Goal: Task Accomplishment & Management: Complete application form

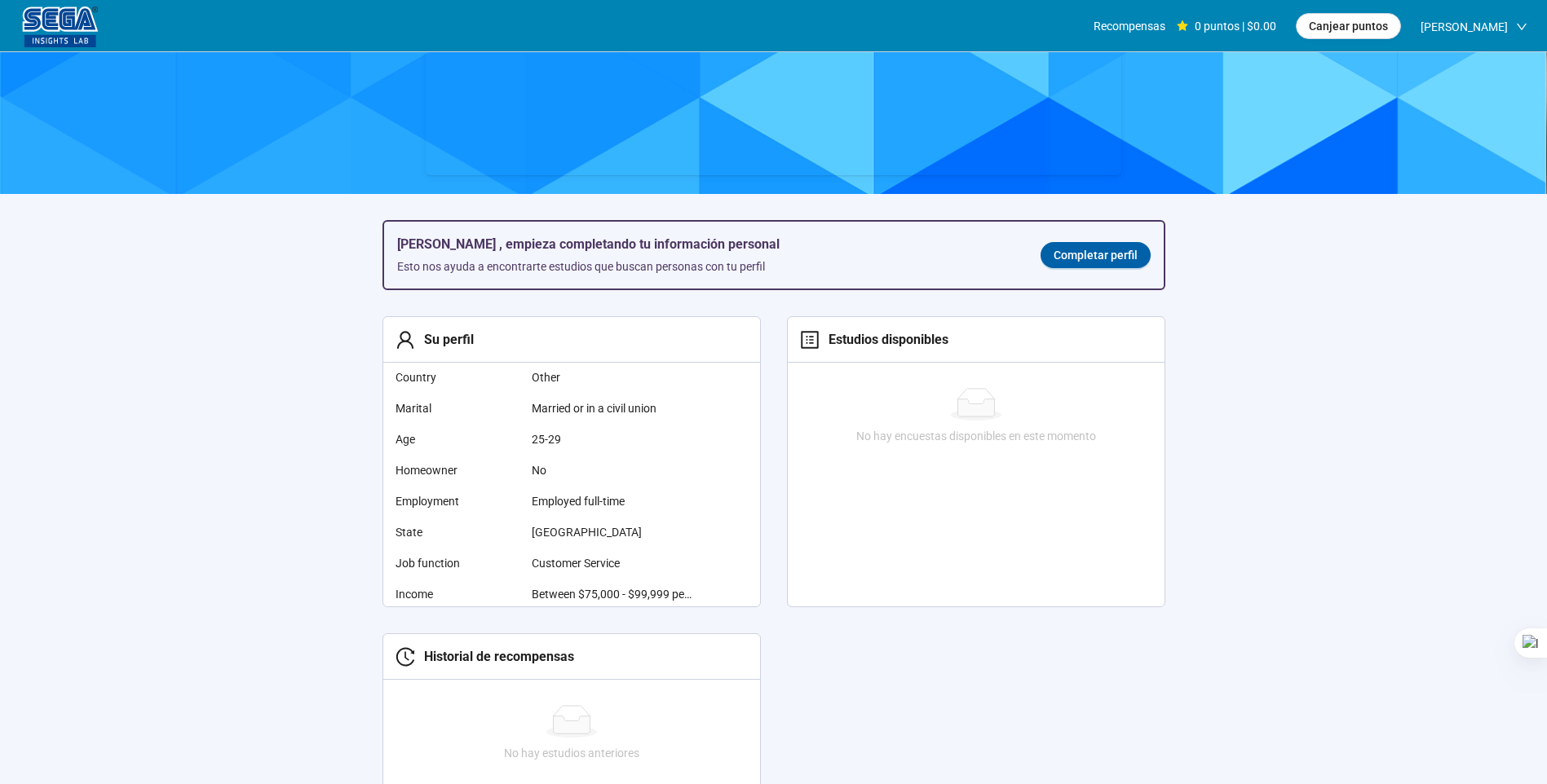
scroll to position [173, 0]
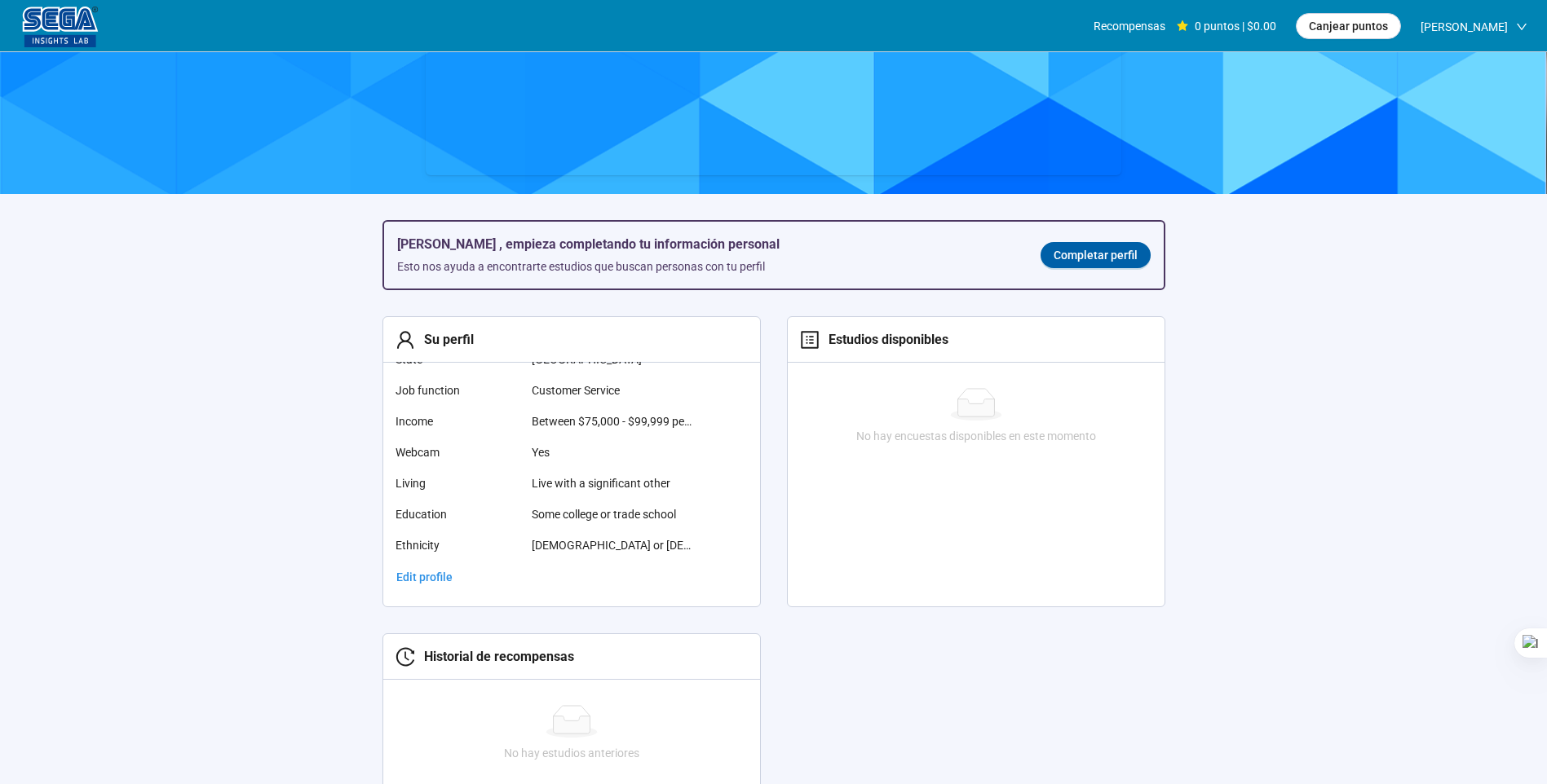
click at [1116, 239] on div "[PERSON_NAME] , empieza completando tu información personal Esto nos ayuda a en…" at bounding box center [774, 255] width 779 height 67
click at [1096, 258] on span "Completar perfil" at bounding box center [1096, 255] width 84 height 18
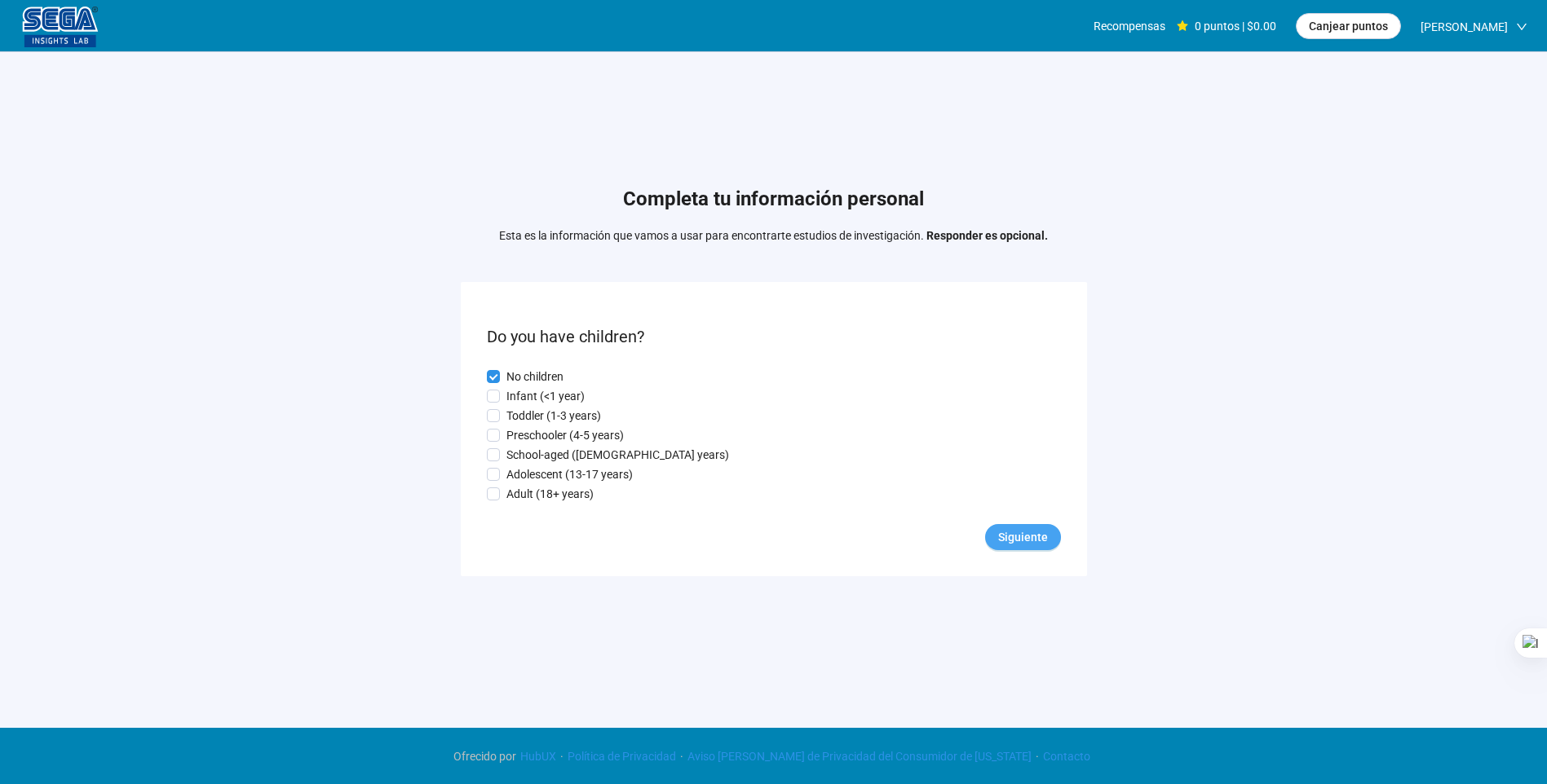
click at [1031, 539] on span "Siguiente" at bounding box center [1023, 537] width 50 height 18
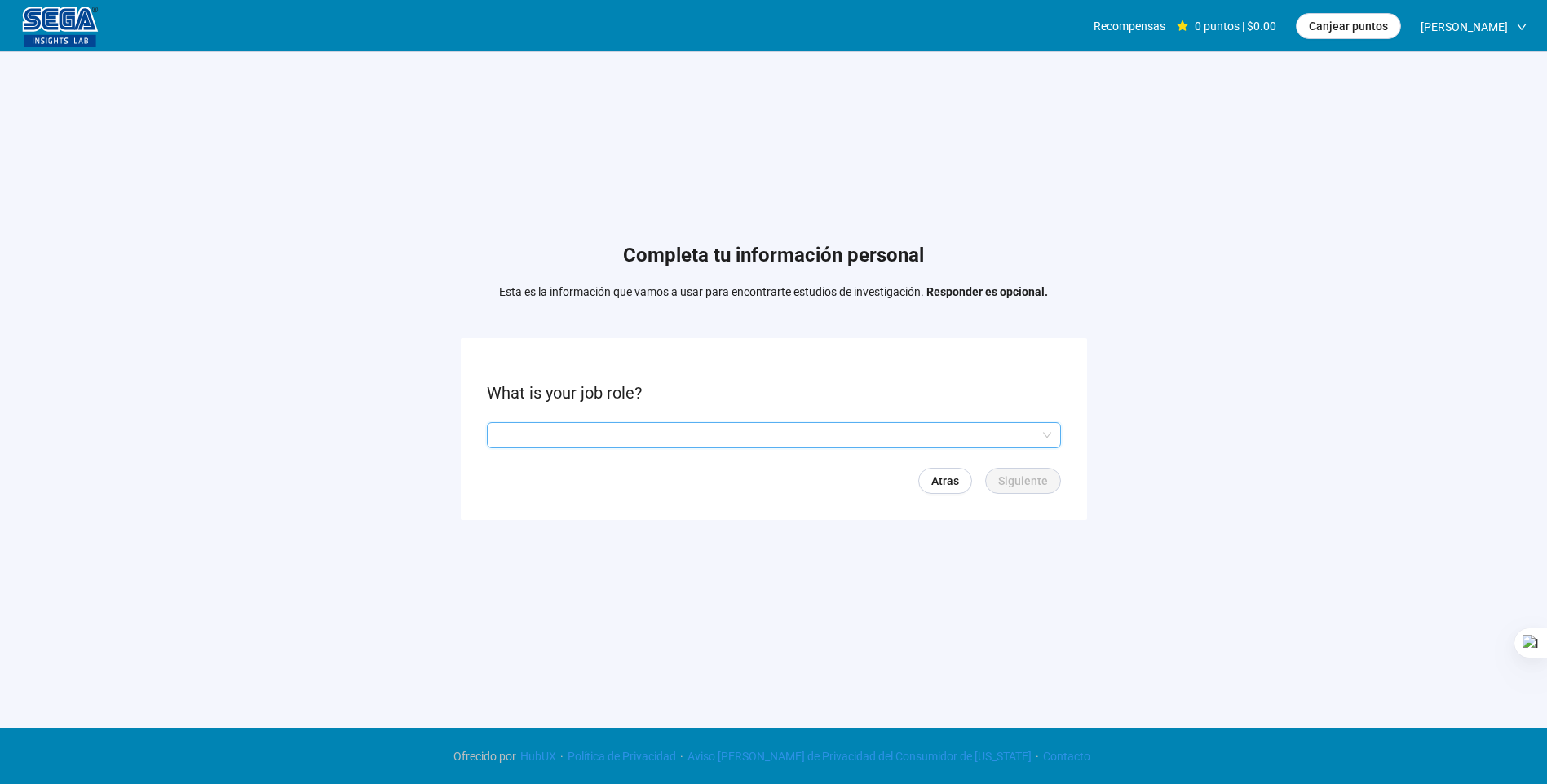
click at [736, 436] on input "search" at bounding box center [774, 435] width 555 height 24
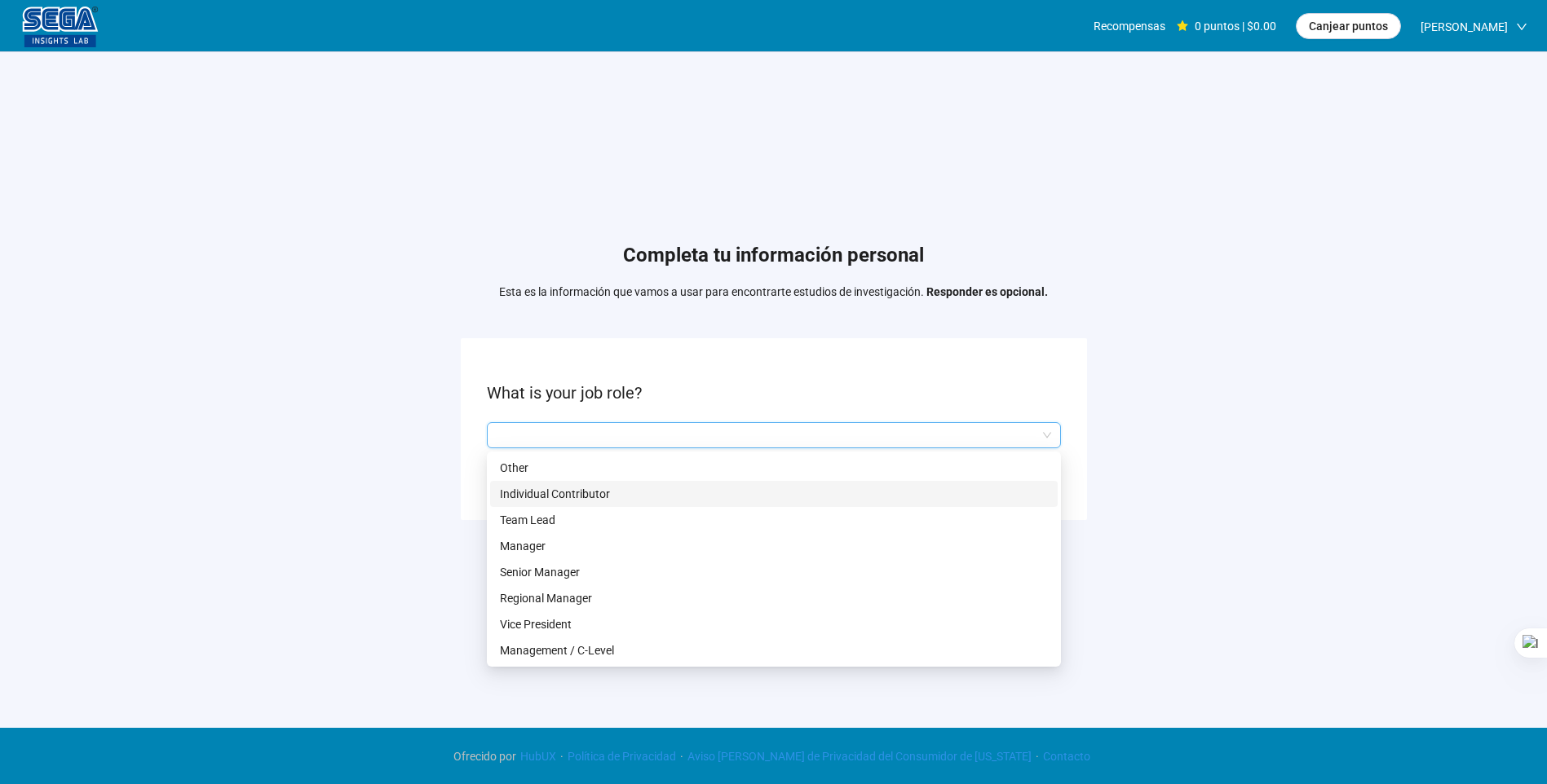
click at [522, 496] on p "Individual Contributor" at bounding box center [774, 495] width 548 height 18
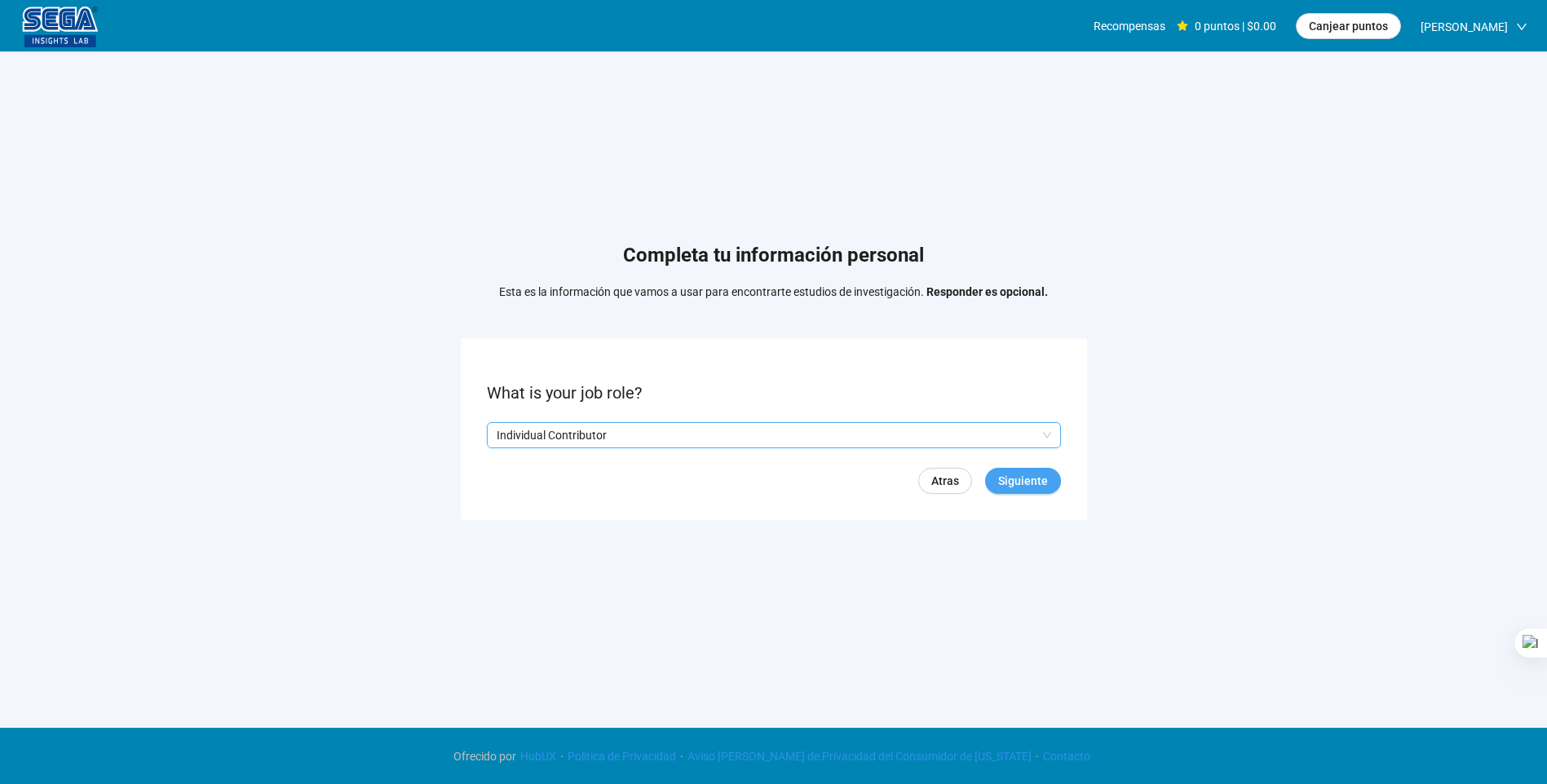
click at [1030, 480] on span "Siguiente" at bounding box center [1023, 481] width 50 height 18
click at [625, 430] on input "search" at bounding box center [774, 435] width 555 height 24
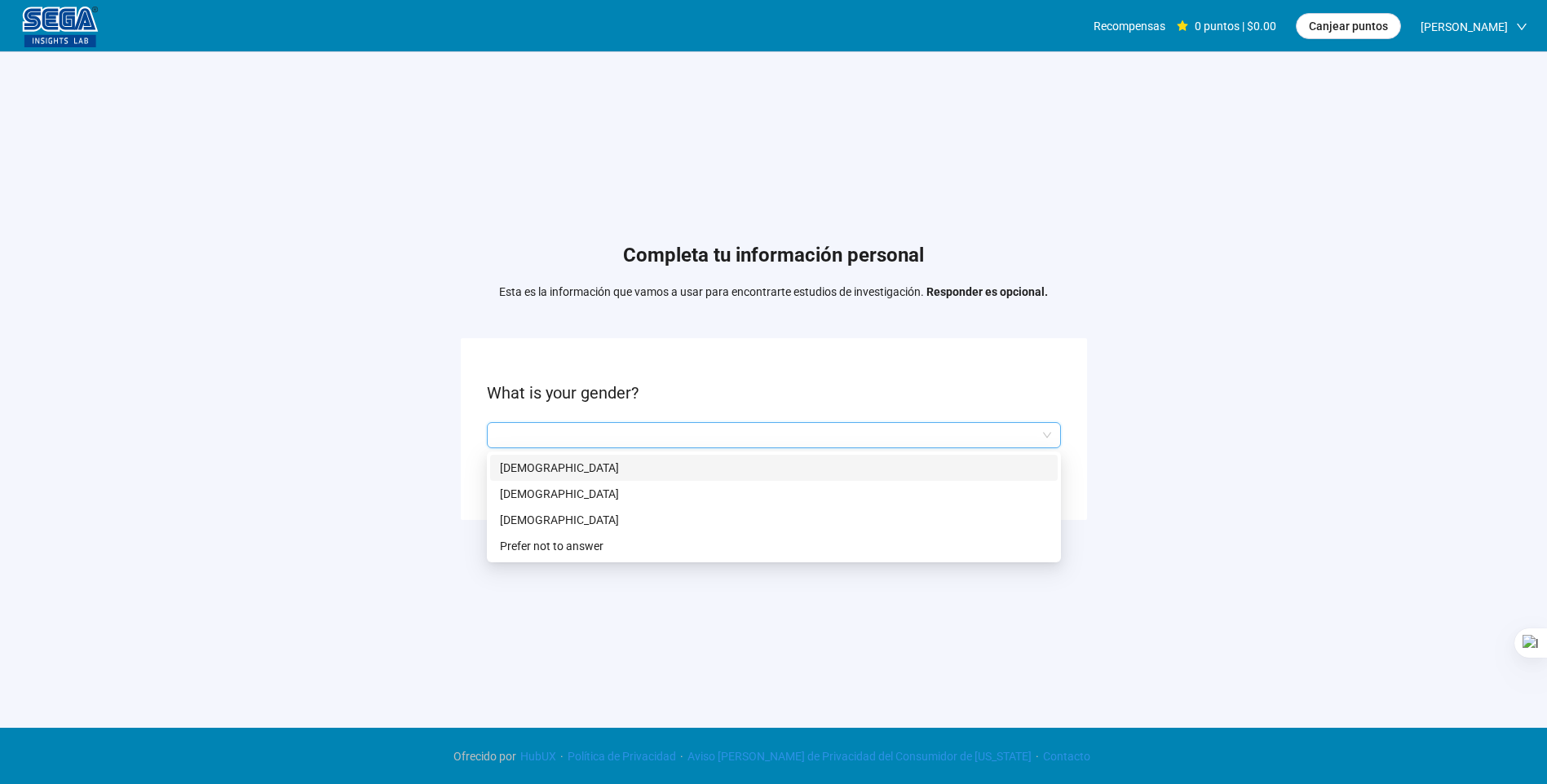
click at [587, 469] on p "[DEMOGRAPHIC_DATA]" at bounding box center [774, 468] width 548 height 18
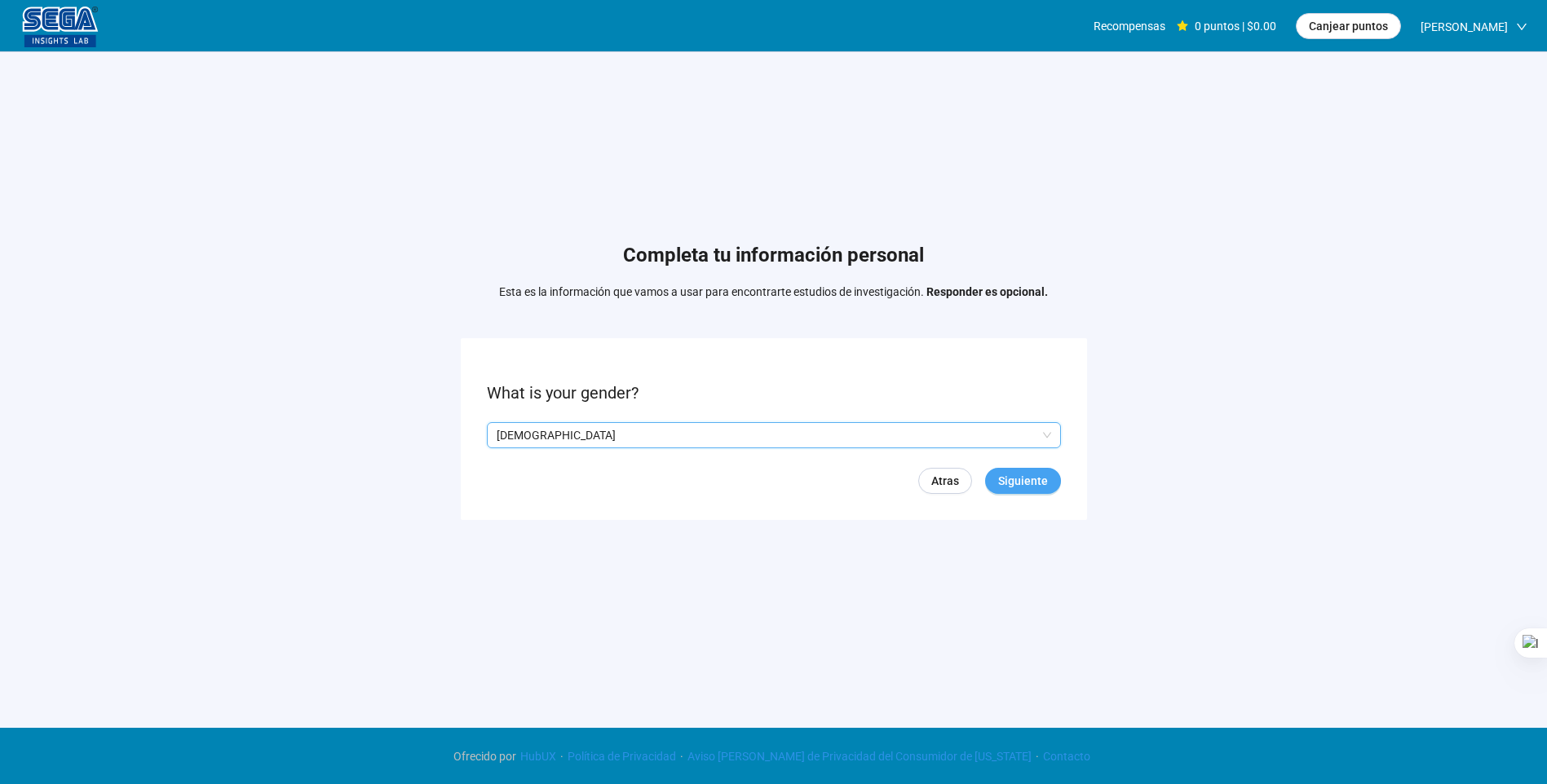
click at [1036, 480] on span "Siguiente" at bounding box center [1023, 481] width 50 height 18
click at [531, 436] on input at bounding box center [523, 435] width 72 height 24
type input "**"
click at [1016, 468] on button "Siguiente" at bounding box center [1023, 480] width 76 height 26
click at [748, 433] on input "search" at bounding box center [774, 435] width 555 height 24
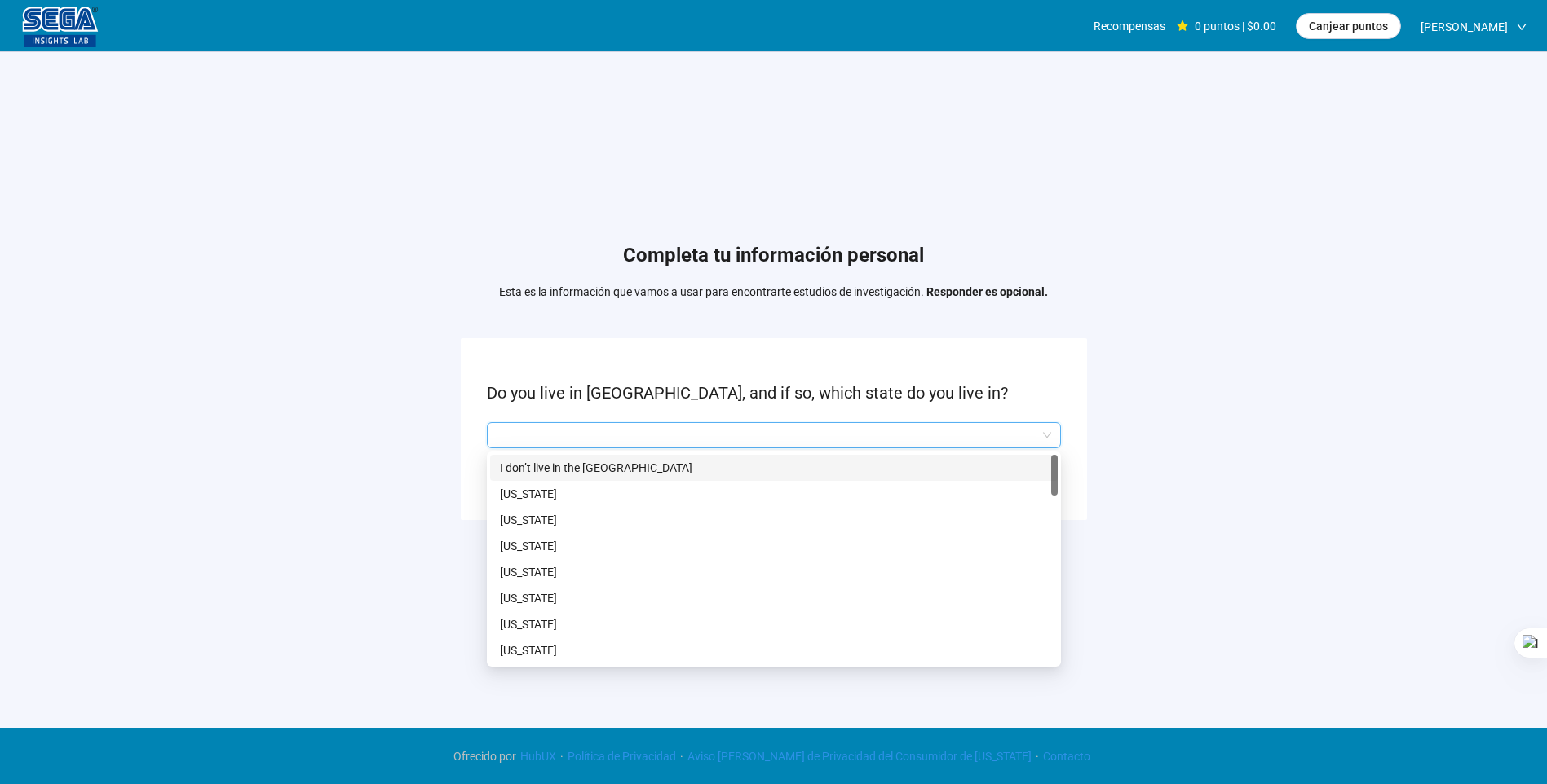
click at [698, 471] on p "I don’t live in the [GEOGRAPHIC_DATA]" at bounding box center [774, 468] width 548 height 18
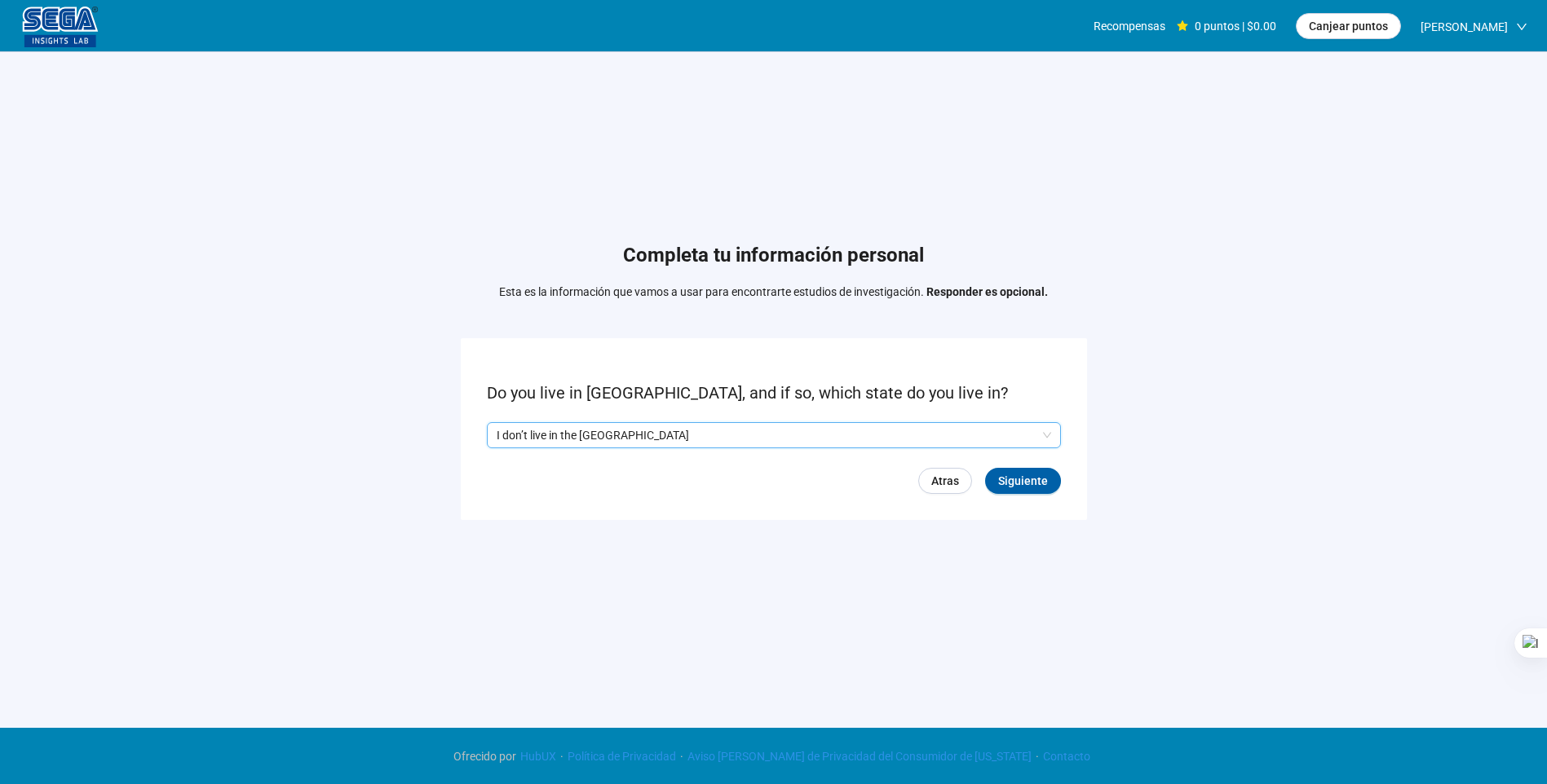
click at [1049, 496] on form "Do you live in [GEOGRAPHIC_DATA], and if so, which state do you live in? Q2hhcm…" at bounding box center [774, 430] width 627 height 182
click at [1036, 475] on span "Siguiente" at bounding box center [1023, 481] width 50 height 18
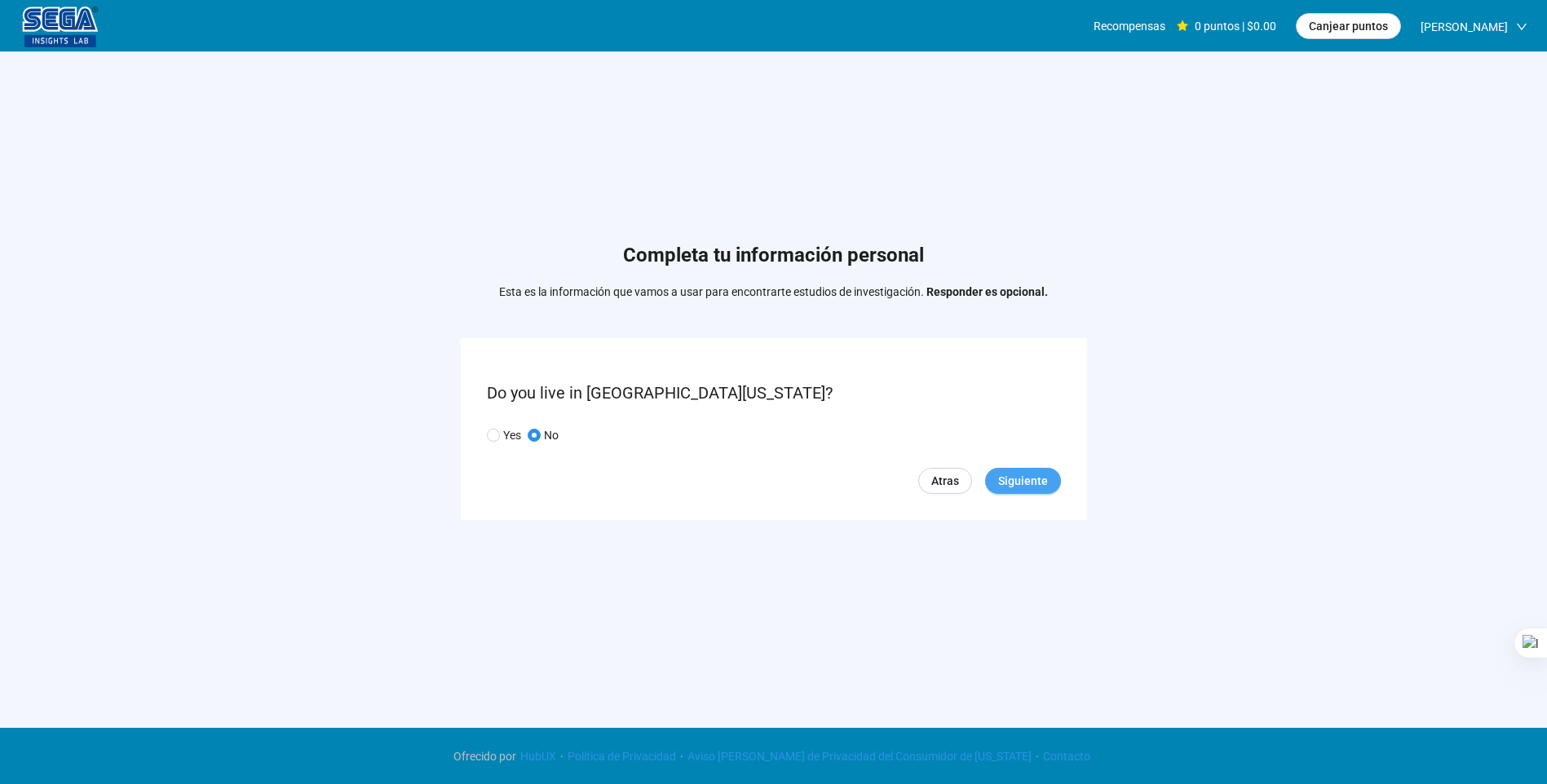
click at [1001, 480] on span "Siguiente" at bounding box center [1023, 481] width 50 height 18
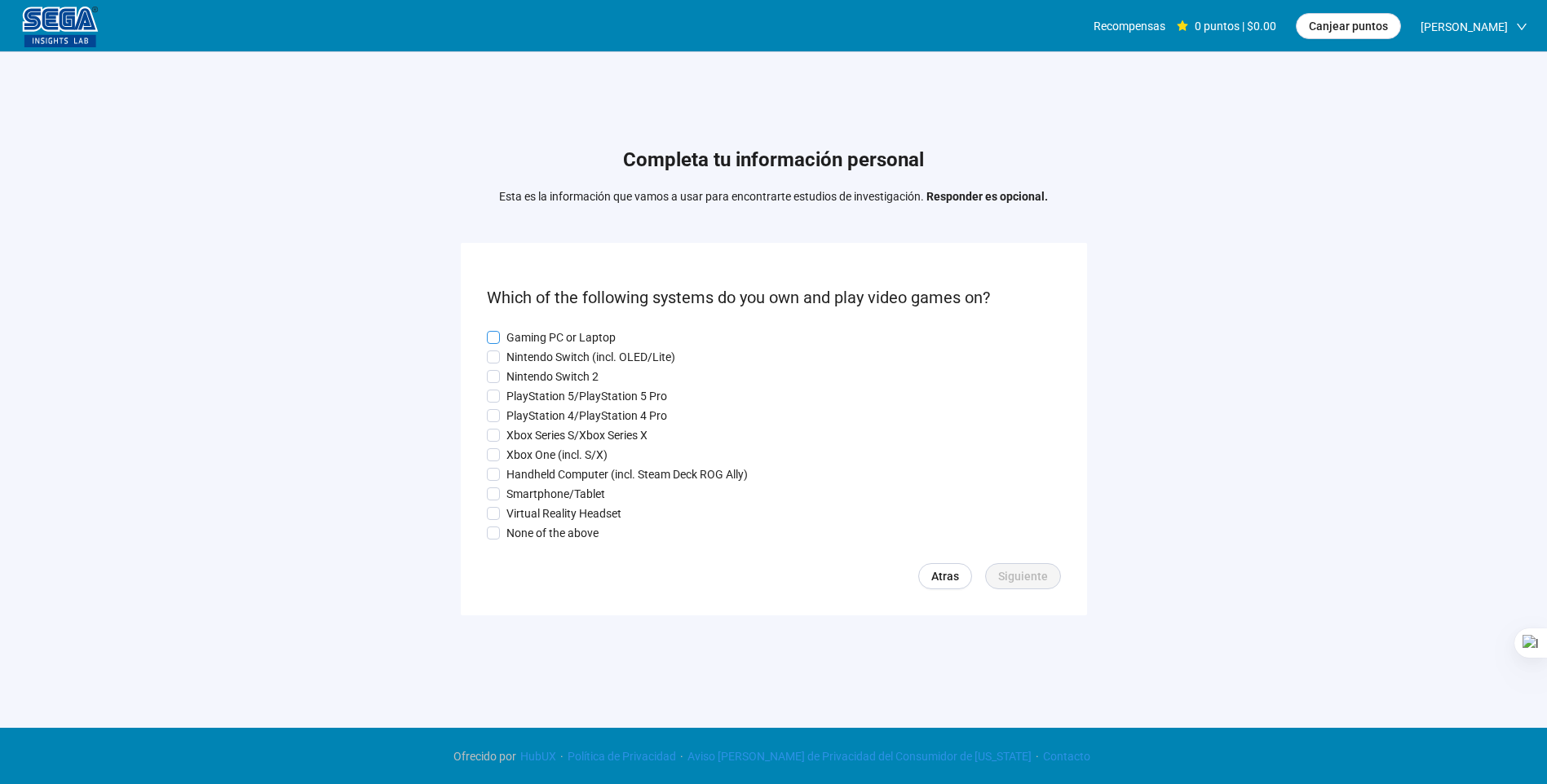
click at [487, 331] on span at bounding box center [493, 338] width 13 height 13
click at [492, 429] on span at bounding box center [493, 435] width 13 height 13
click at [1030, 571] on span "Siguiente" at bounding box center [1023, 576] width 50 height 18
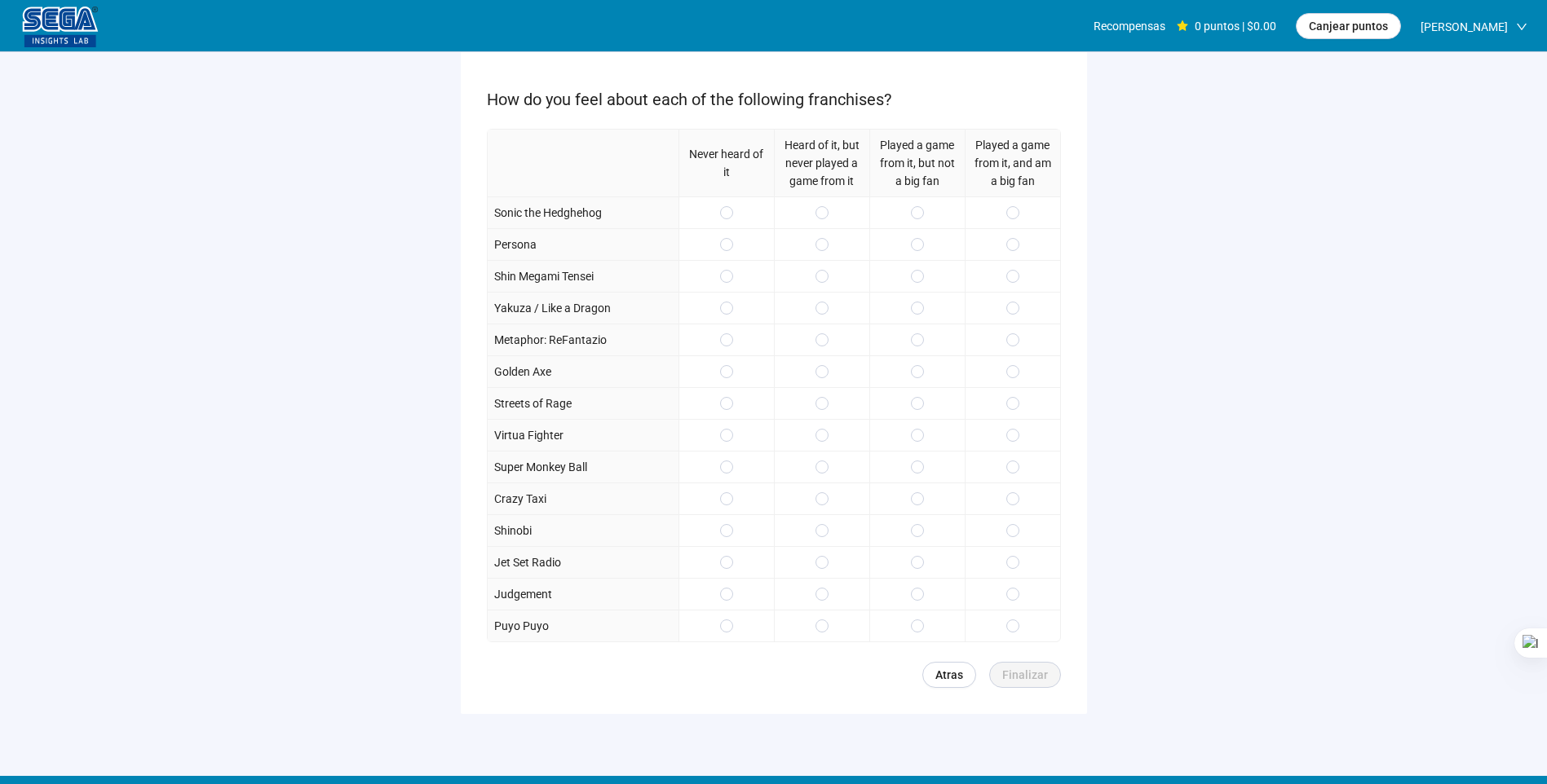
scroll to position [163, 0]
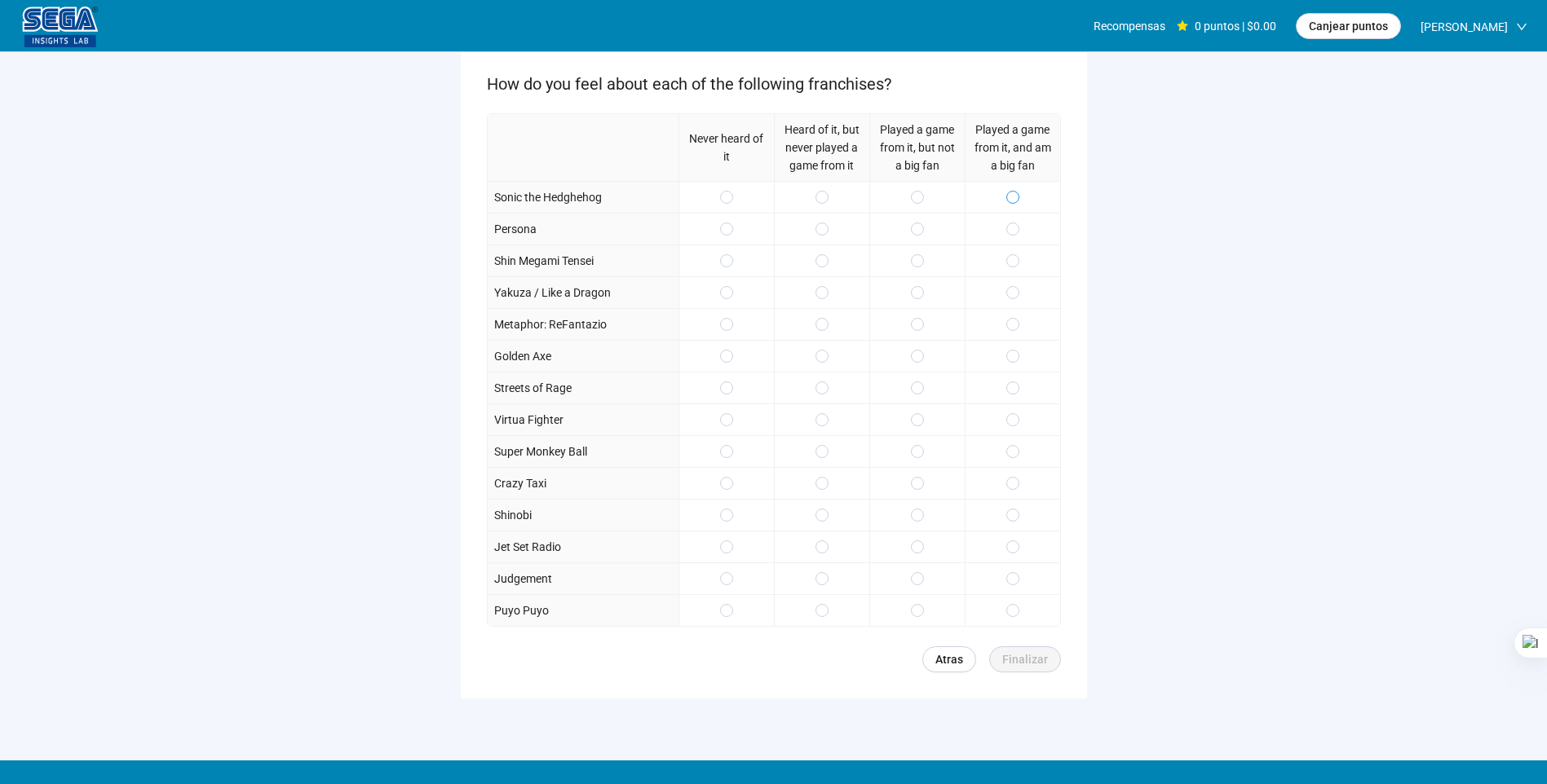
click at [1019, 195] on span at bounding box center [1013, 198] width 13 height 13
click at [1013, 223] on span at bounding box center [1013, 229] width 13 height 13
click at [1017, 289] on span at bounding box center [1013, 293] width 13 height 13
click at [824, 315] on label at bounding box center [822, 324] width 13 height 18
click at [828, 385] on span at bounding box center [822, 388] width 13 height 13
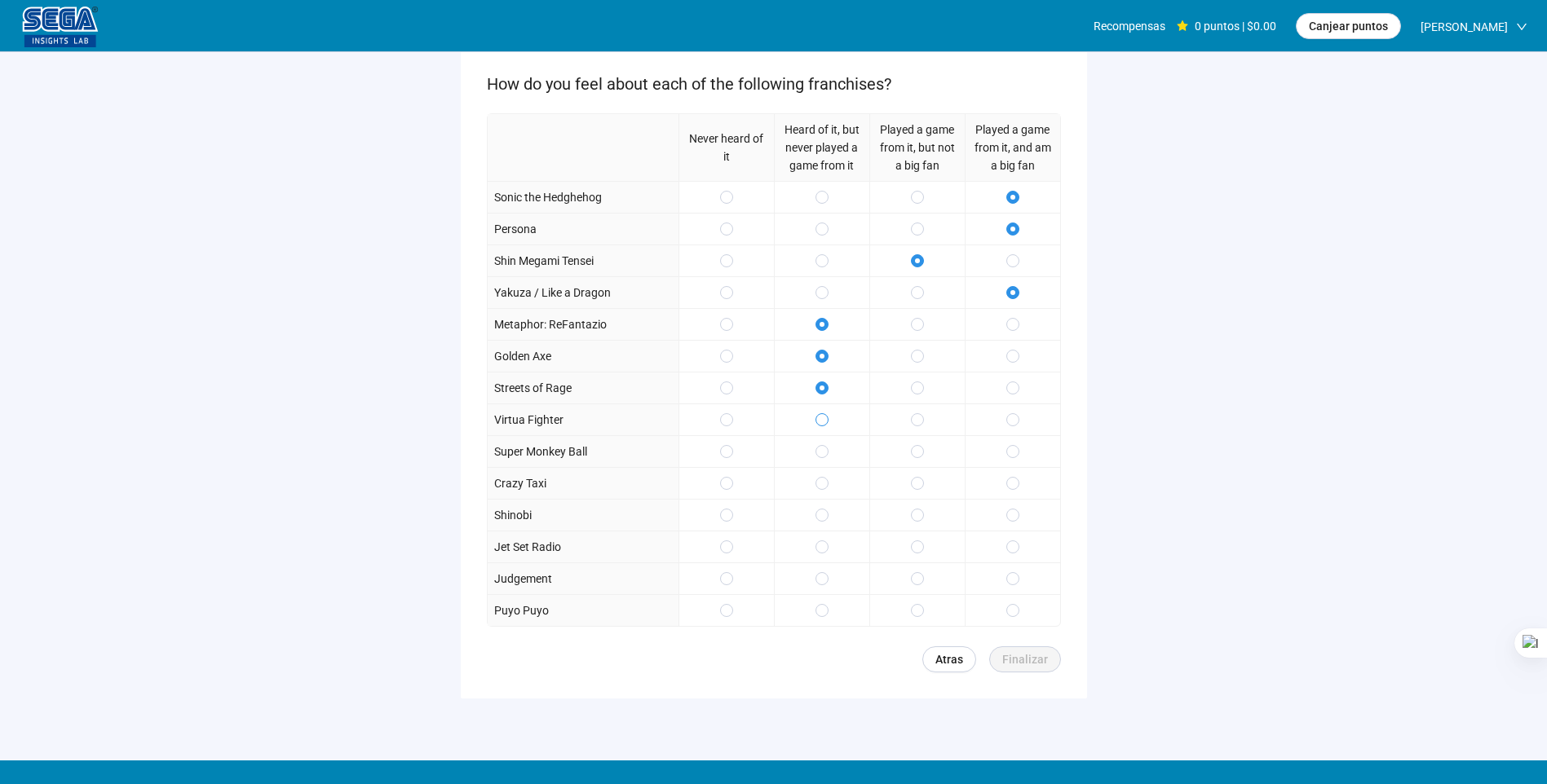
click at [827, 414] on span at bounding box center [822, 420] width 13 height 13
click at [913, 450] on span at bounding box center [918, 452] width 13 height 13
click at [922, 481] on span at bounding box center [918, 484] width 13 height 13
click at [734, 509] on div at bounding box center [726, 515] width 95 height 32
click at [725, 509] on span at bounding box center [727, 515] width 13 height 13
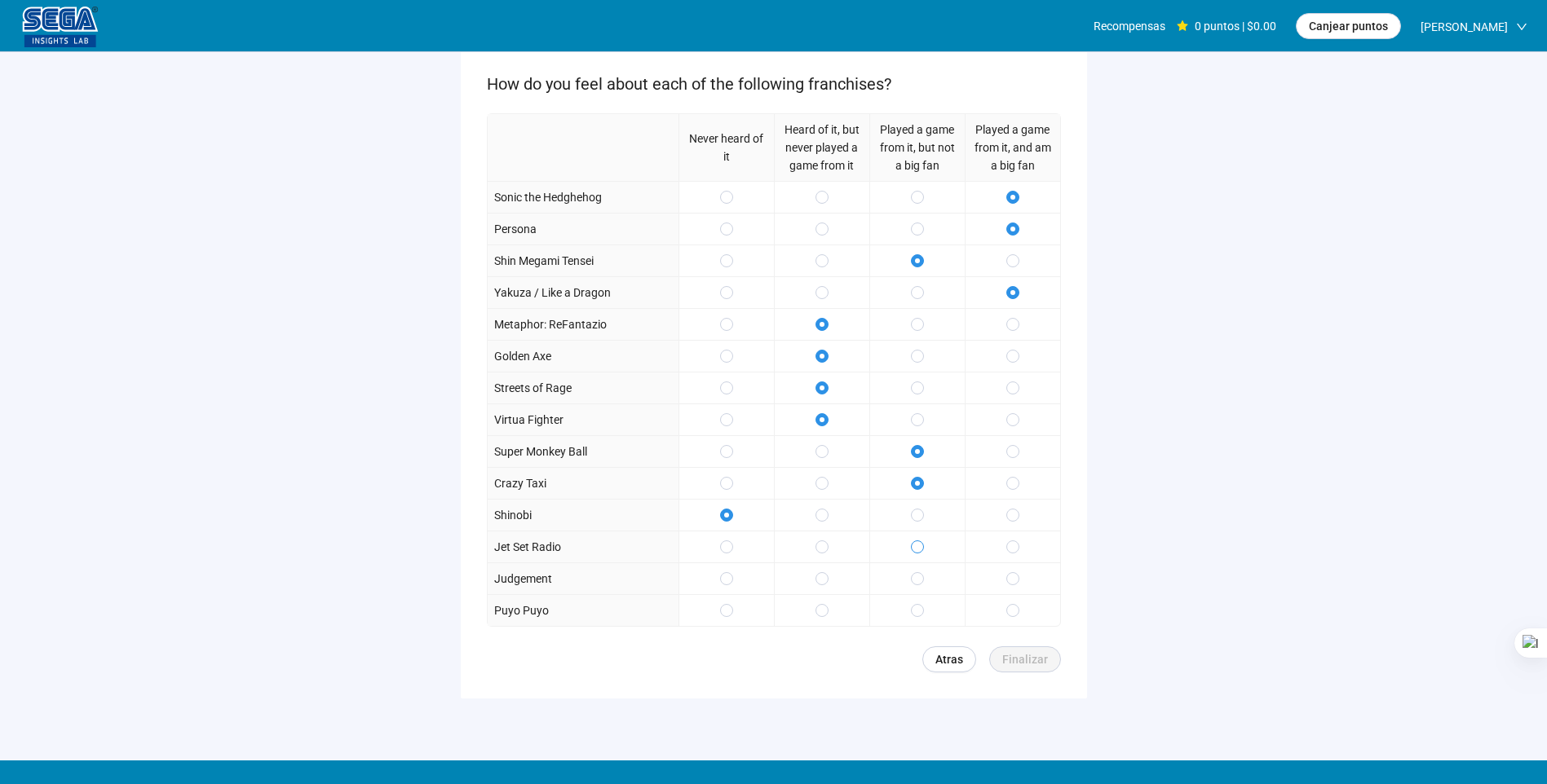
click at [914, 544] on span at bounding box center [918, 547] width 13 height 13
click at [729, 615] on label at bounding box center [727, 611] width 13 height 18
click at [1026, 651] on span "Finalizar" at bounding box center [1025, 660] width 46 height 18
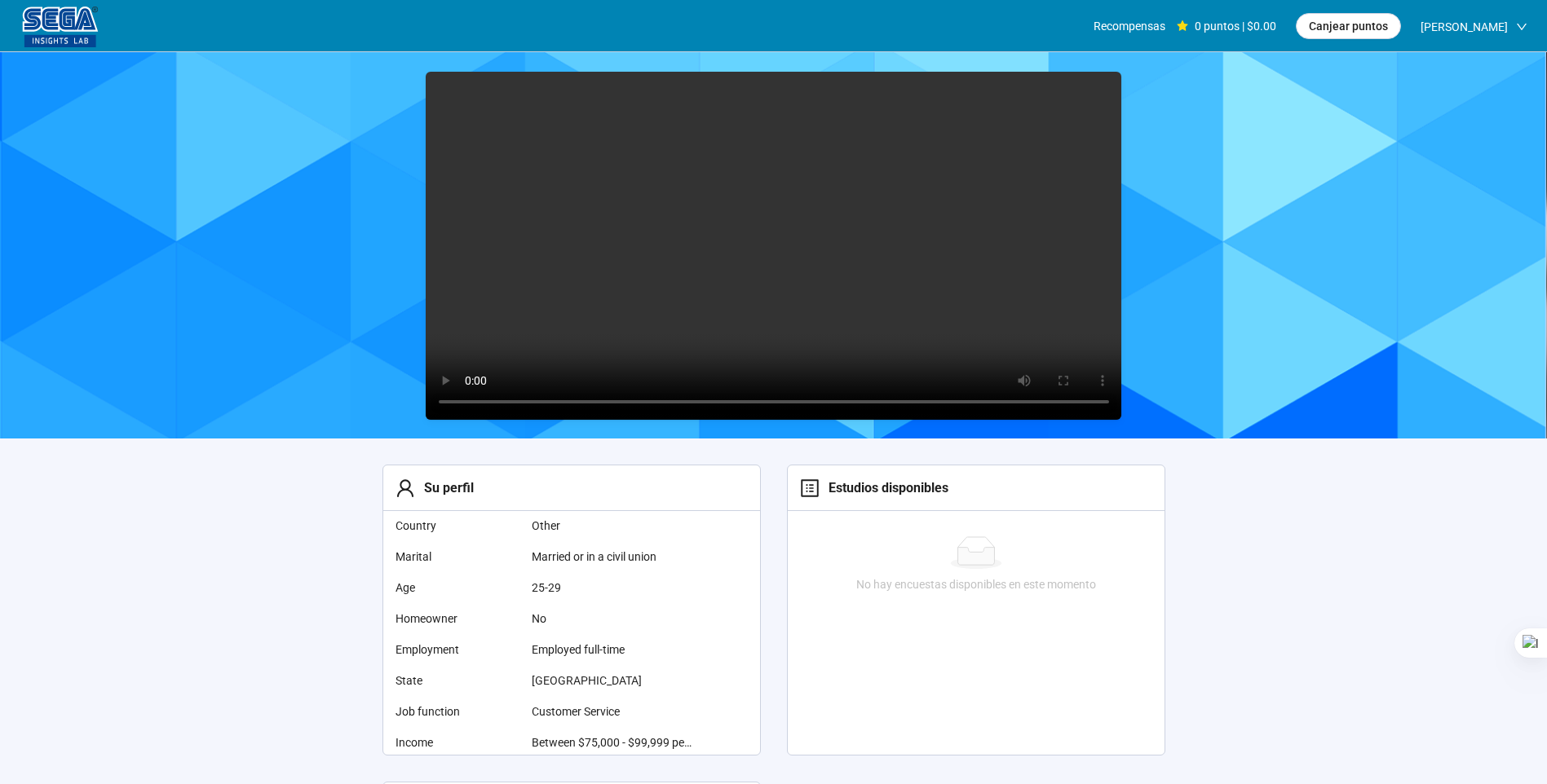
click at [768, 249] on video at bounding box center [774, 245] width 697 height 348
click at [747, 260] on video at bounding box center [774, 245] width 697 height 348
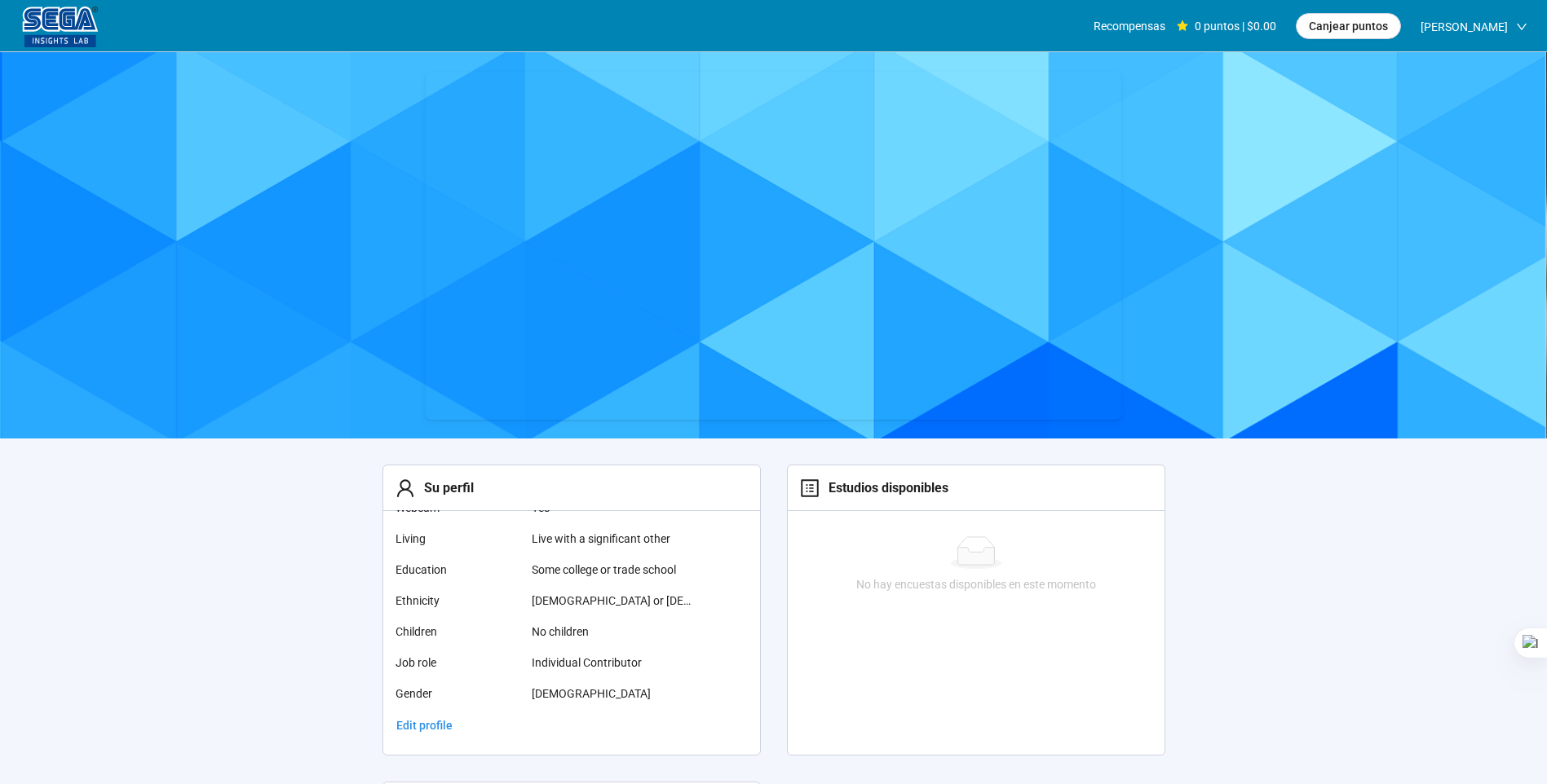
click at [71, 5] on div at bounding box center [60, 27] width 82 height 53
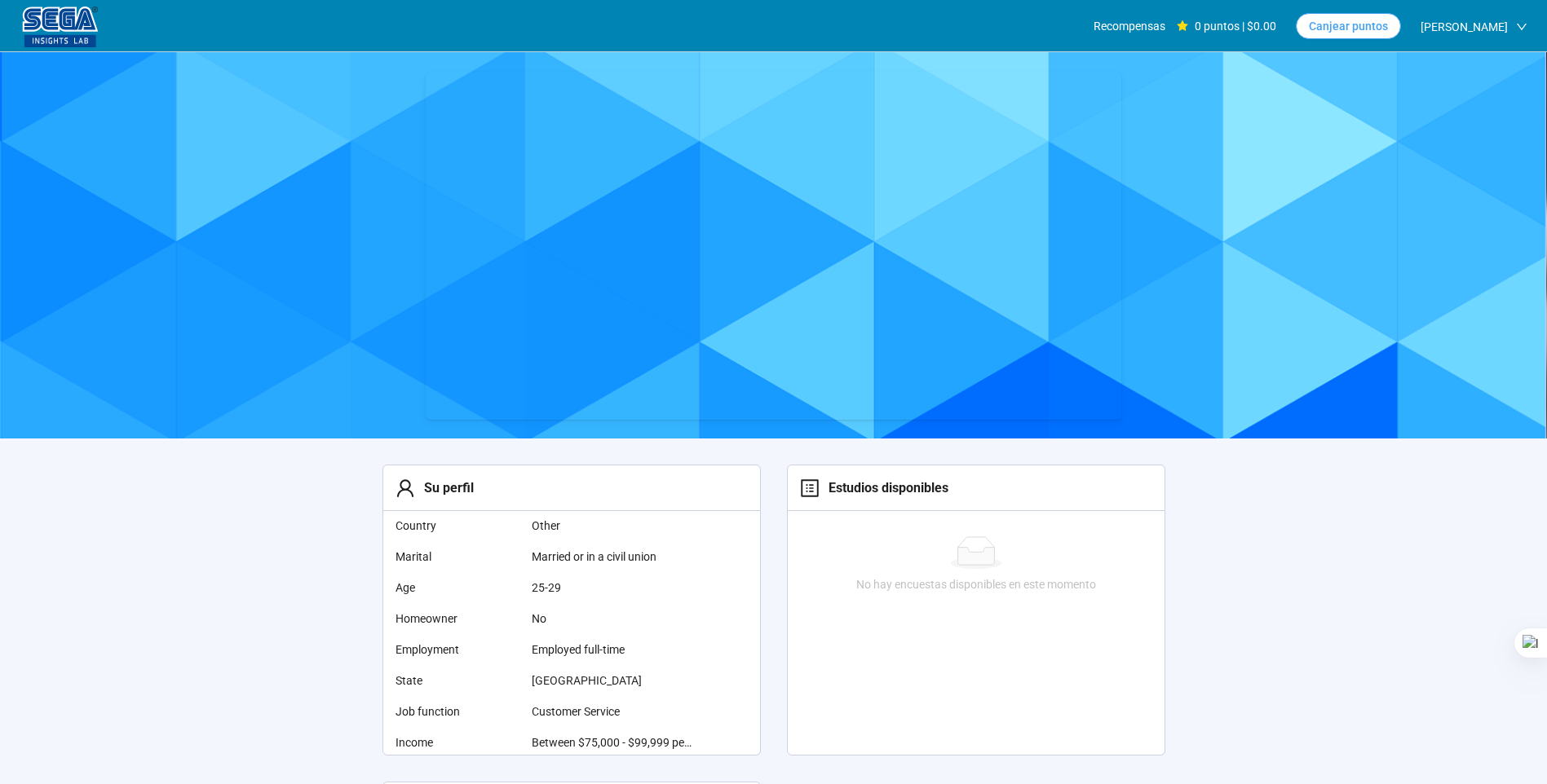
click at [1343, 30] on span "Canjear puntos" at bounding box center [1348, 27] width 79 height 18
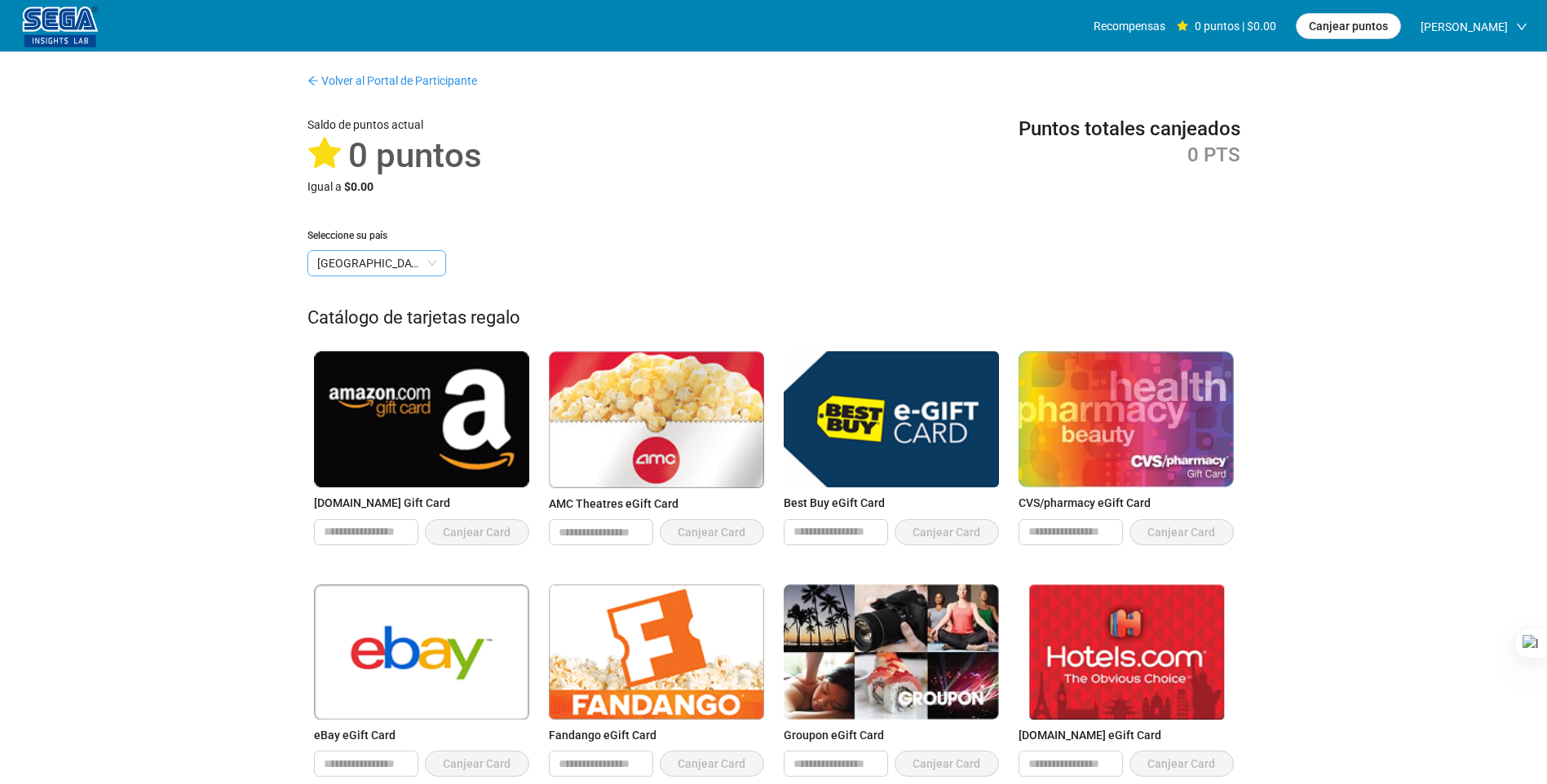
click at [378, 259] on span "[GEOGRAPHIC_DATA]" at bounding box center [376, 263] width 119 height 24
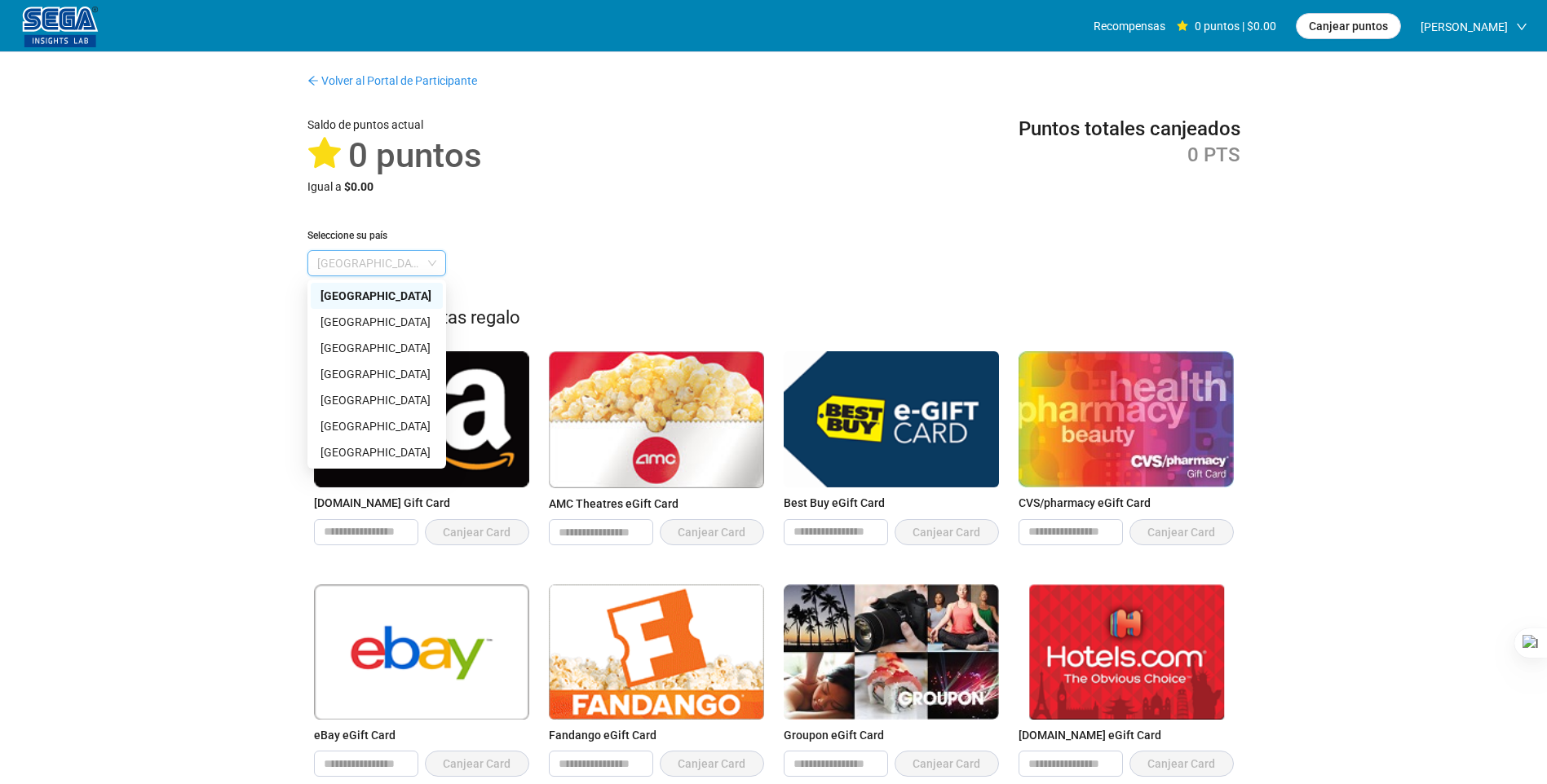
click at [430, 264] on span "[GEOGRAPHIC_DATA]" at bounding box center [376, 263] width 119 height 24
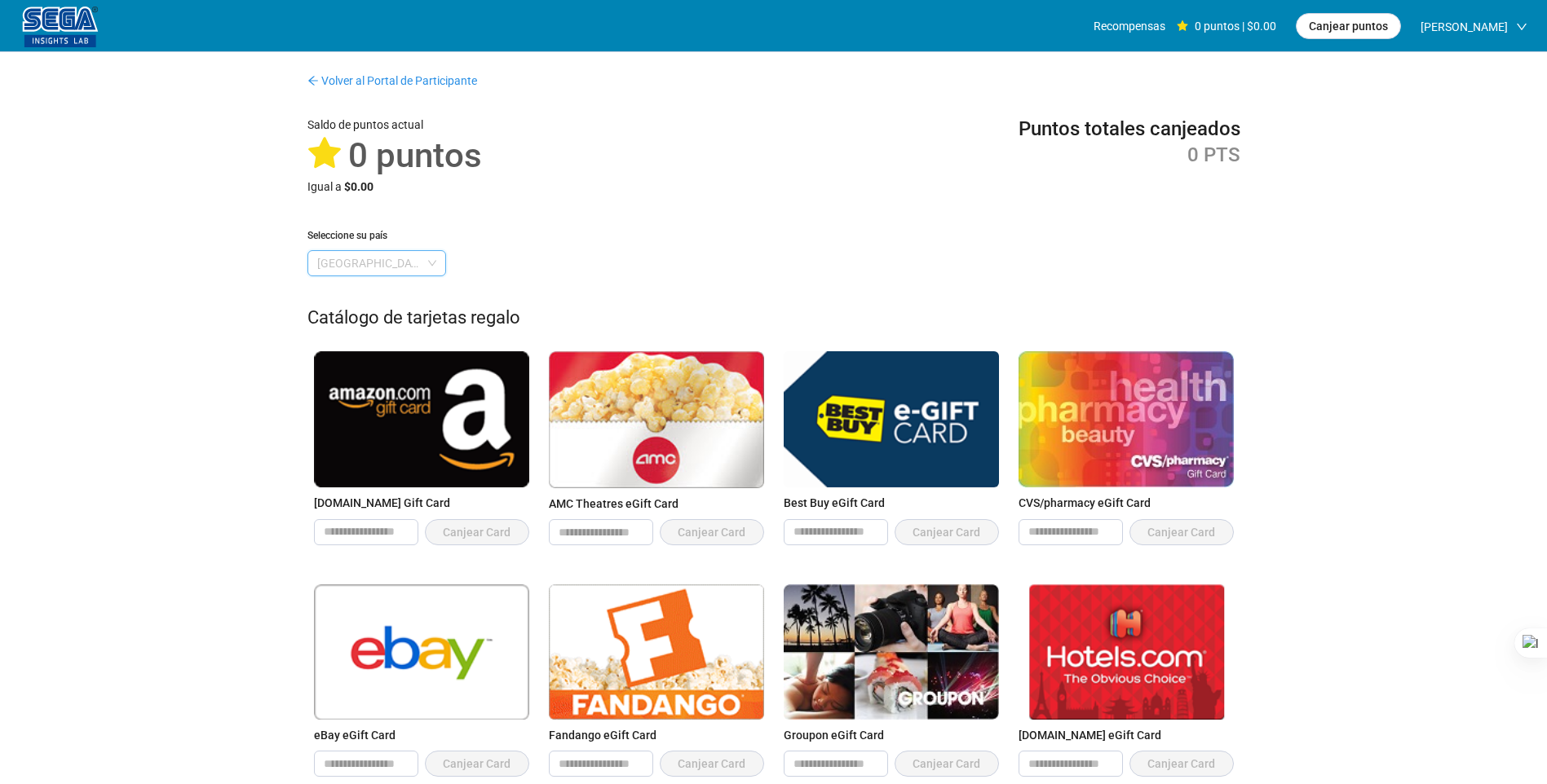
click at [334, 272] on span "[GEOGRAPHIC_DATA]" at bounding box center [376, 263] width 119 height 24
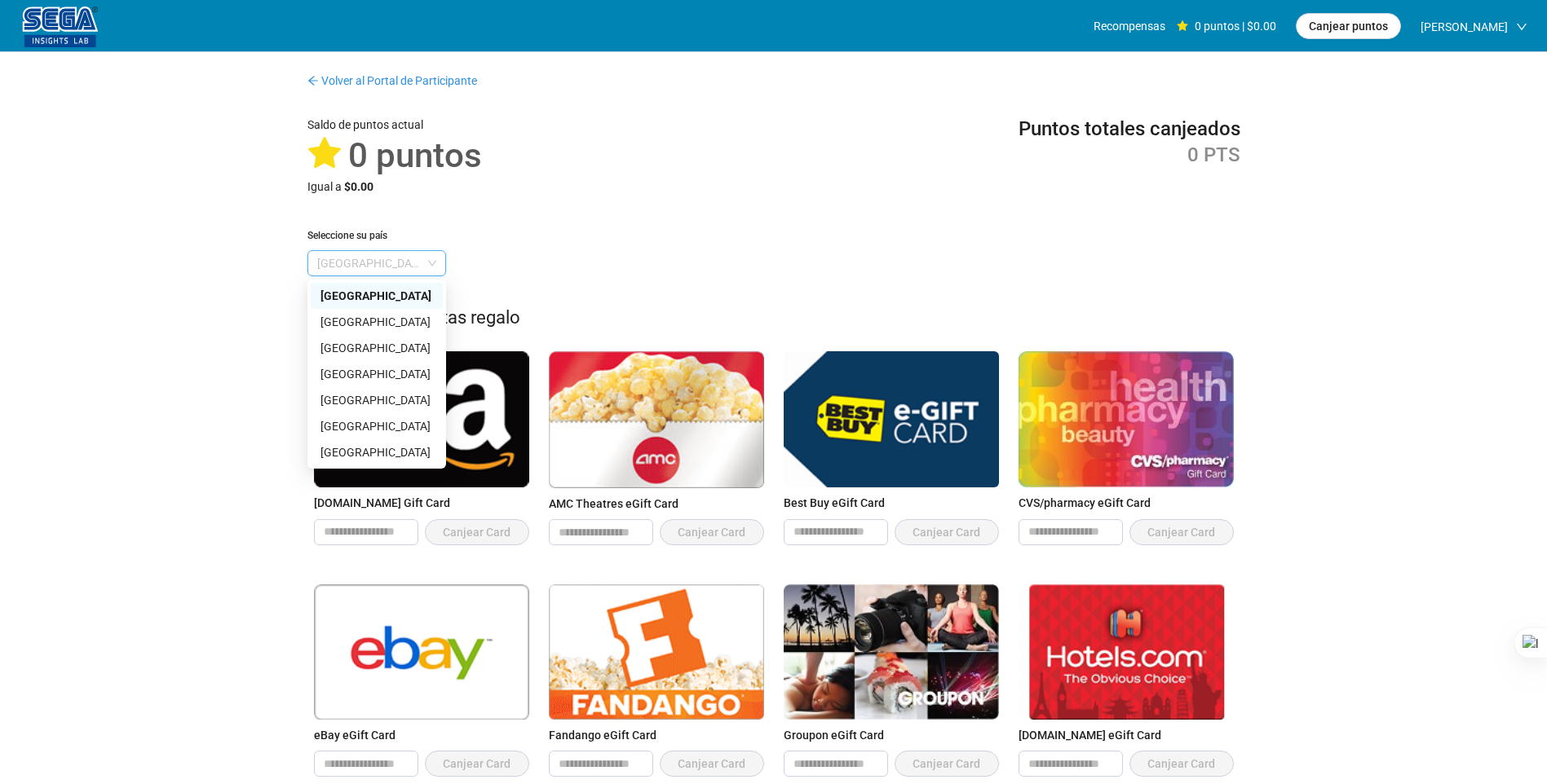
click at [334, 290] on div "[GEOGRAPHIC_DATA]" at bounding box center [376, 296] width 113 height 18
